Goal: Unclear

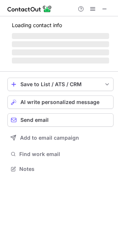
scroll to position [180, 118]
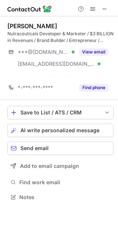
scroll to position [180, 118]
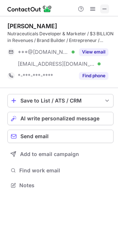
click at [107, 10] on span at bounding box center [105, 9] width 6 height 6
click at [106, 12] on span at bounding box center [105, 9] width 6 height 6
